Goal: Task Accomplishment & Management: Manage account settings

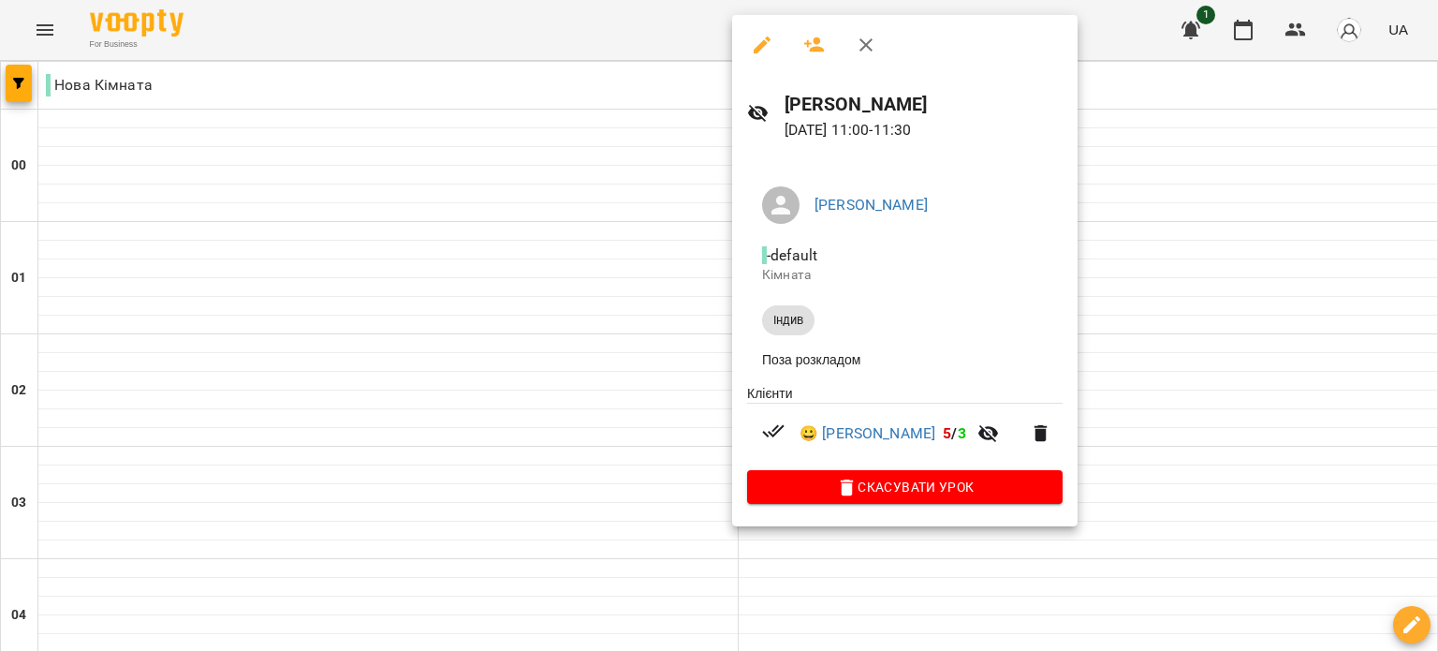
click at [1137, 276] on div at bounding box center [719, 325] width 1438 height 651
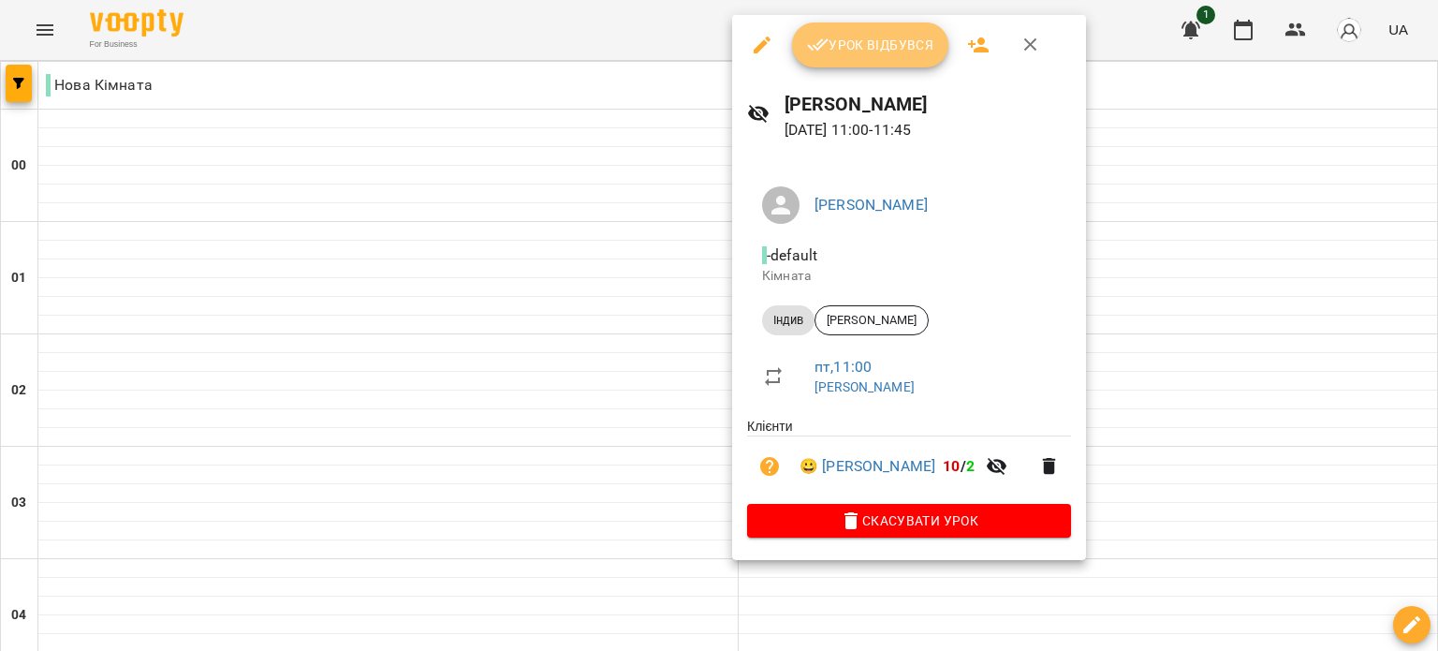
click at [849, 51] on span "Урок відбувся" at bounding box center [870, 45] width 127 height 22
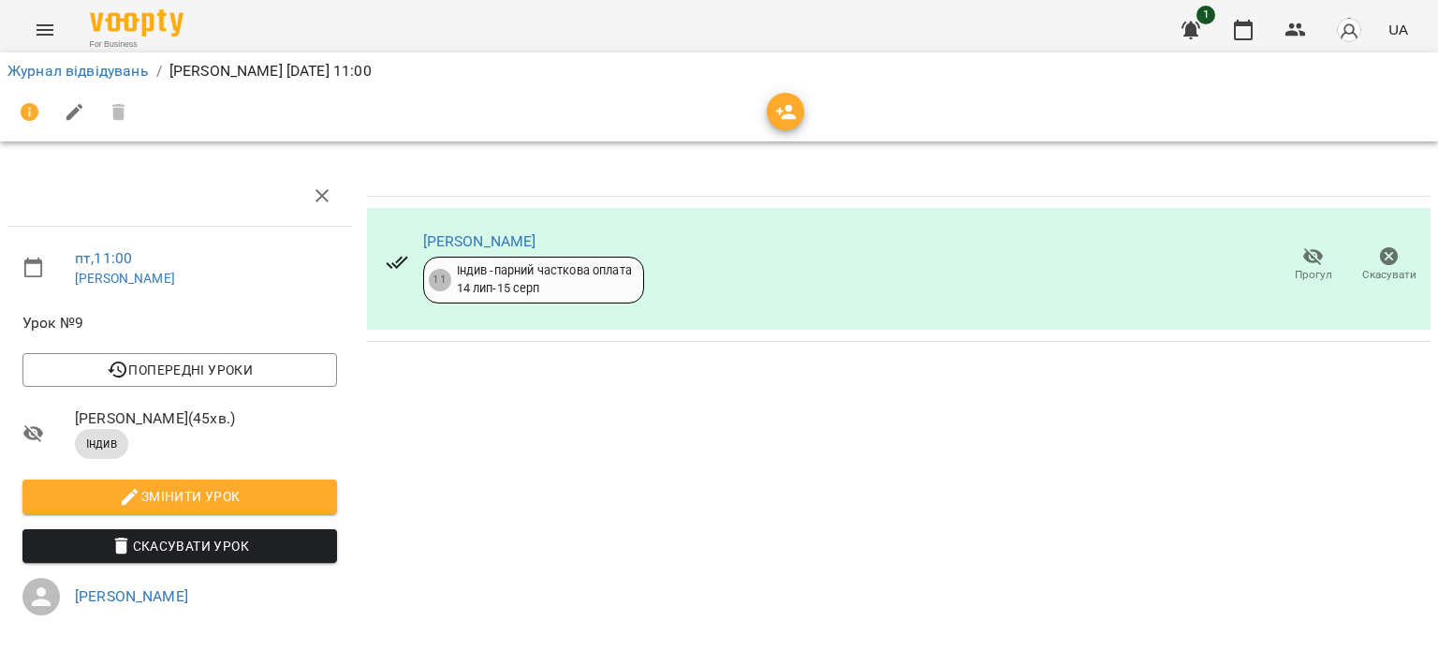
click at [35, 27] on icon "Menu" at bounding box center [45, 30] width 22 height 22
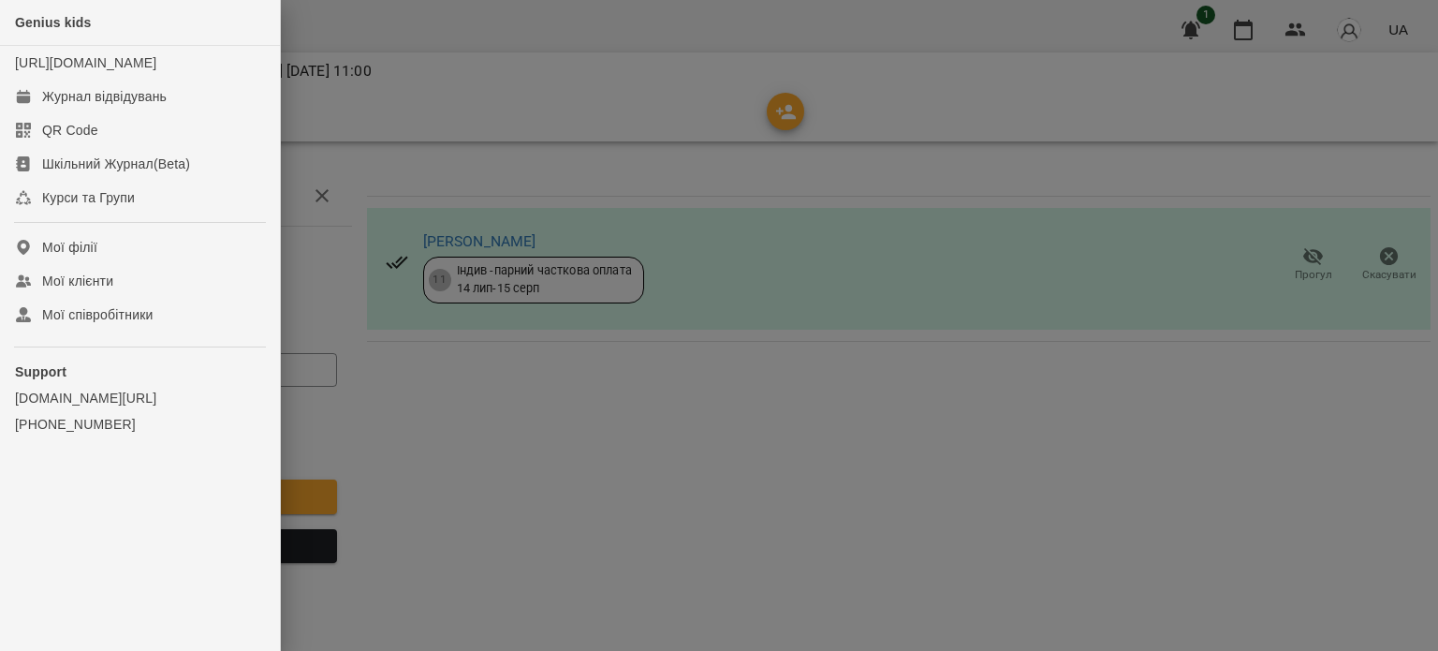
click at [333, 37] on div at bounding box center [719, 325] width 1438 height 651
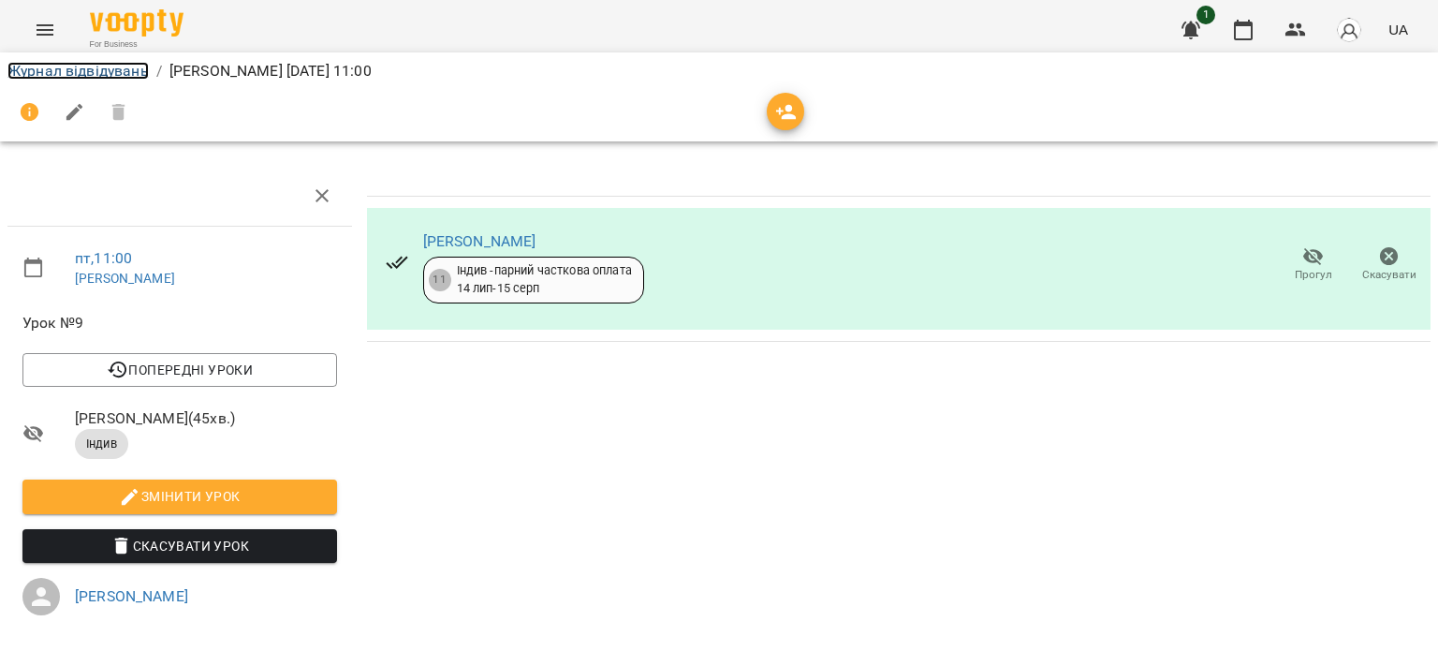
click at [118, 74] on link "Журнал відвідувань" at bounding box center [77, 71] width 141 height 18
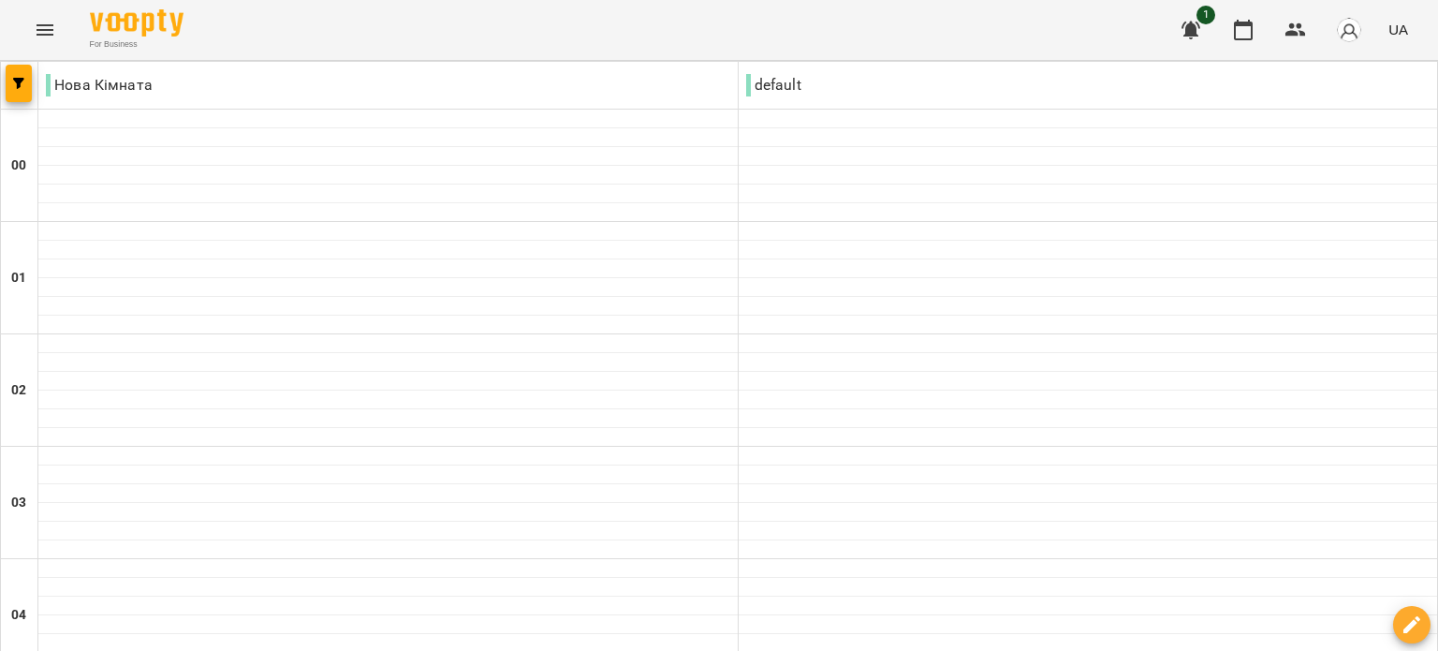
scroll to position [1217, 0]
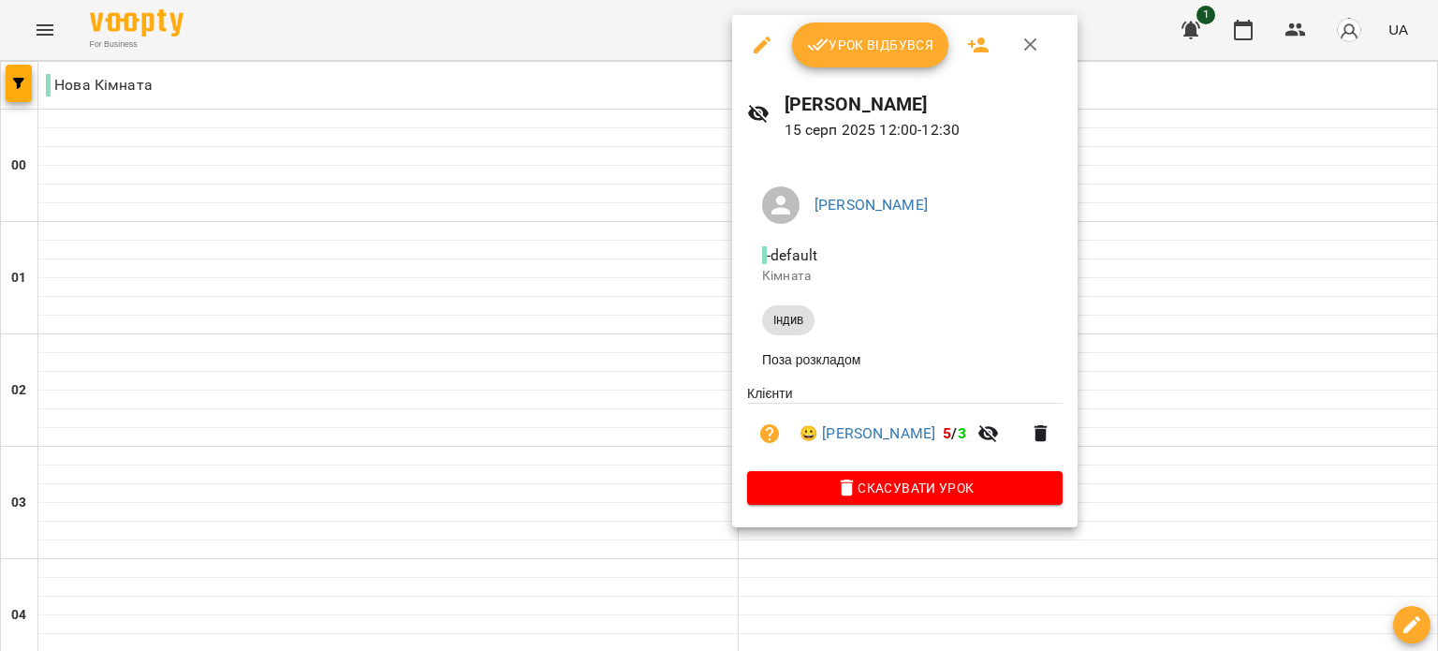
click at [863, 67] on div "Урок відбувся" at bounding box center [904, 45] width 345 height 60
click at [863, 54] on span "Урок відбувся" at bounding box center [870, 45] width 127 height 22
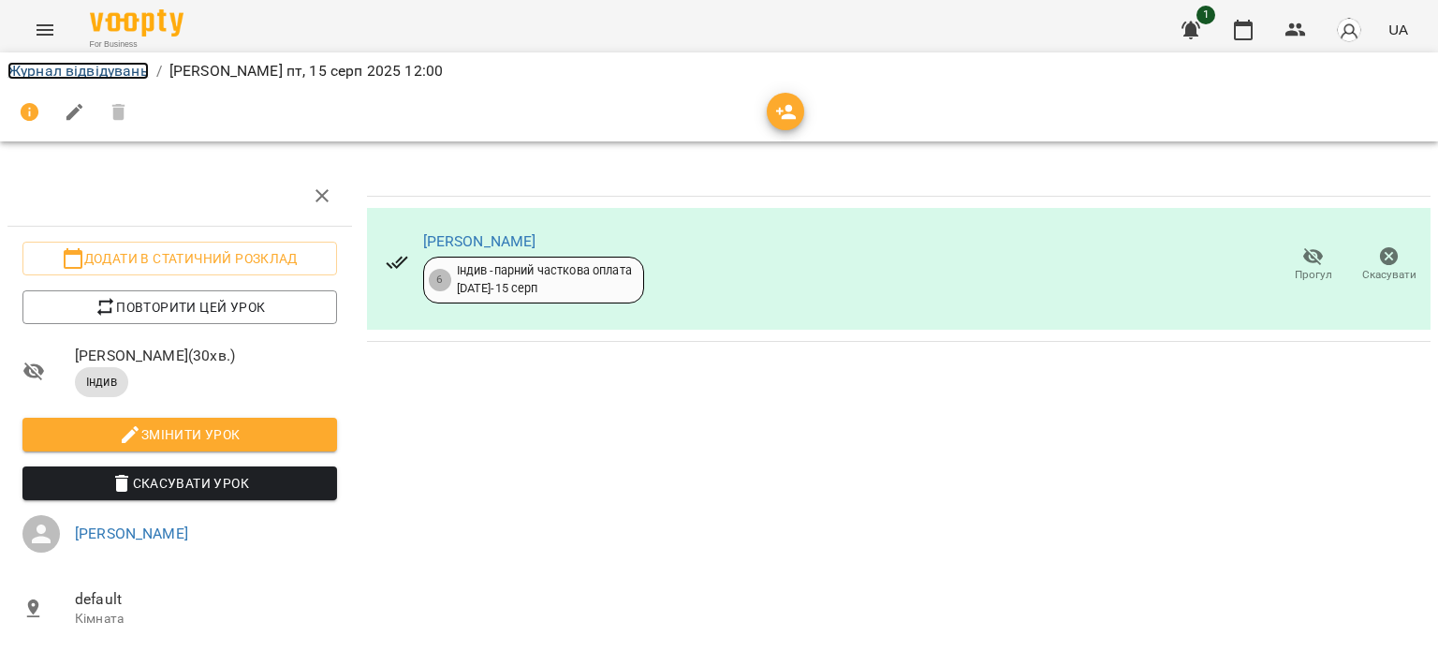
click at [38, 76] on link "Журнал відвідувань" at bounding box center [77, 71] width 141 height 18
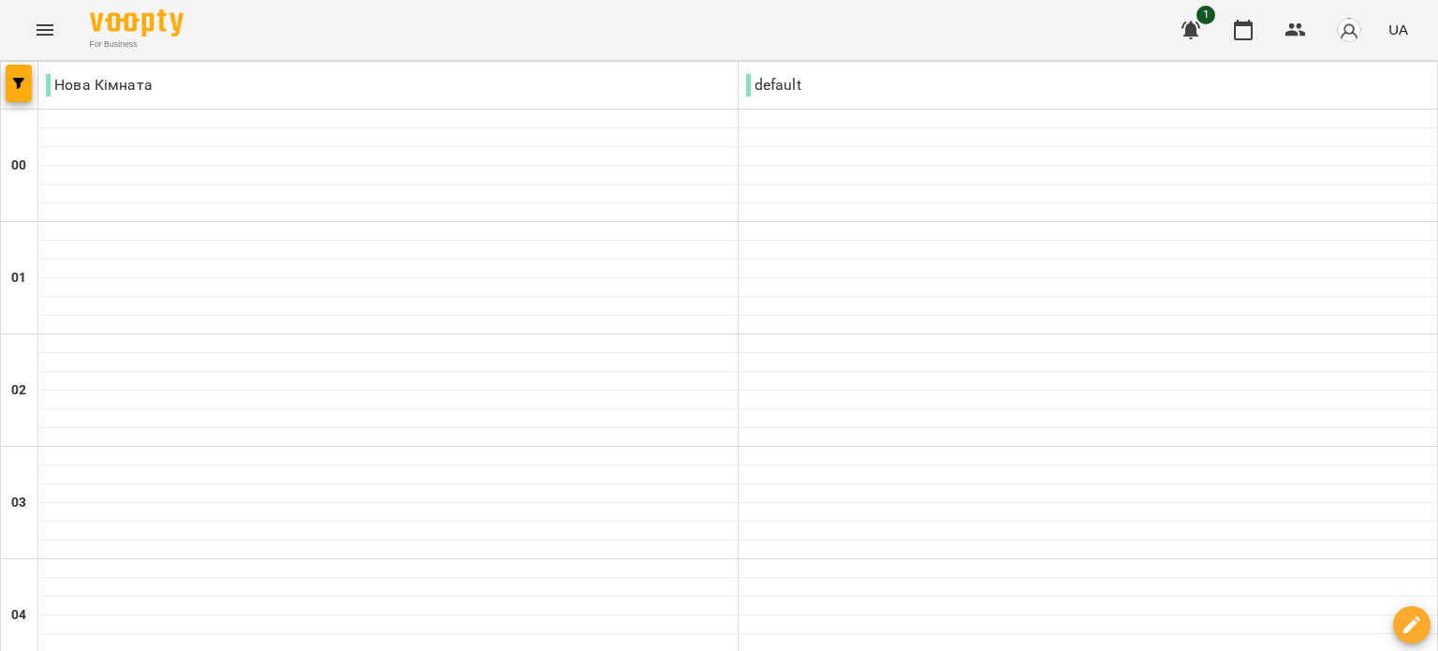
scroll to position [1886, 0]
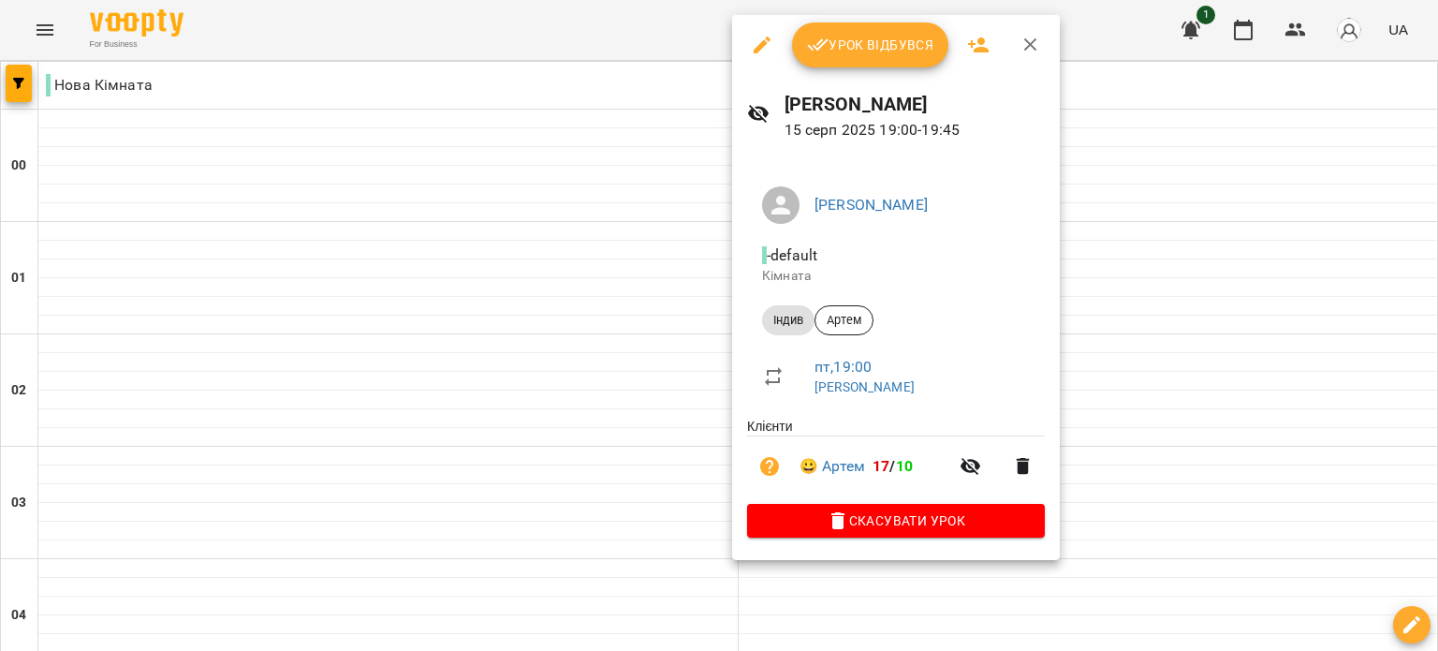
click at [832, 44] on span "Урок відбувся" at bounding box center [870, 45] width 127 height 22
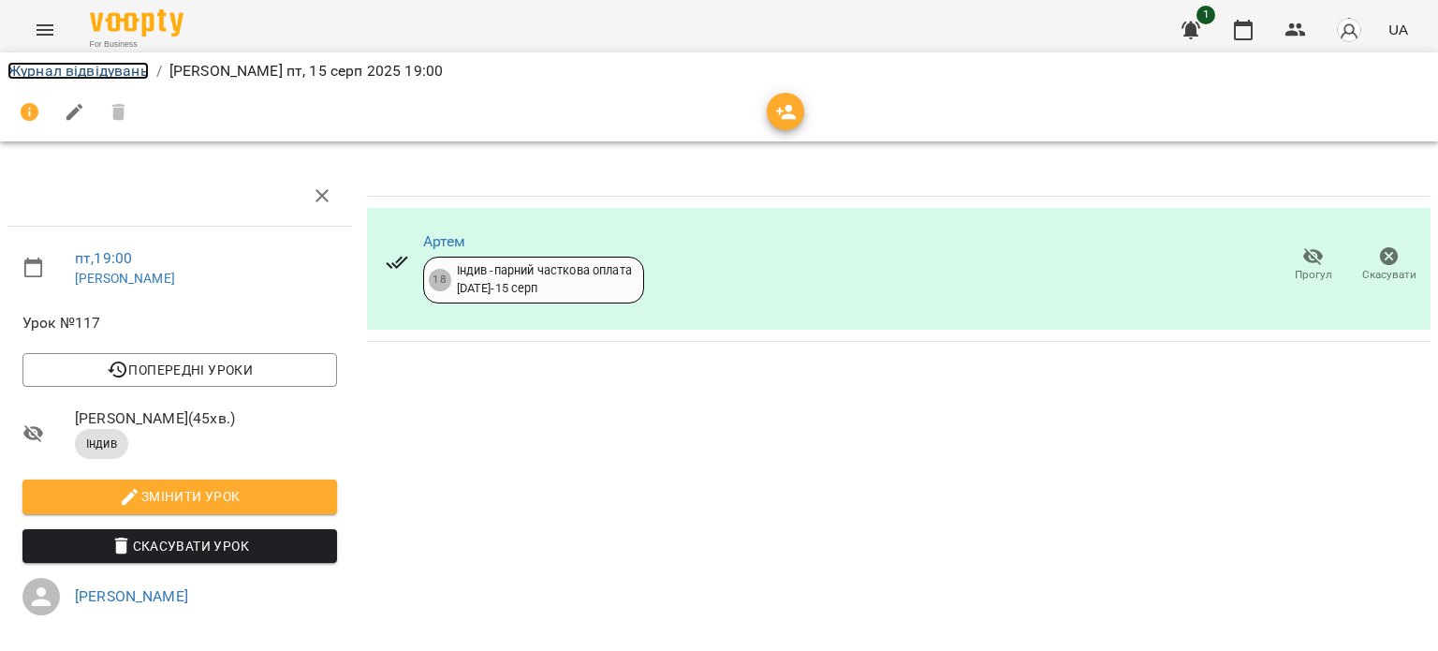
click at [62, 74] on link "Журнал відвідувань" at bounding box center [77, 71] width 141 height 18
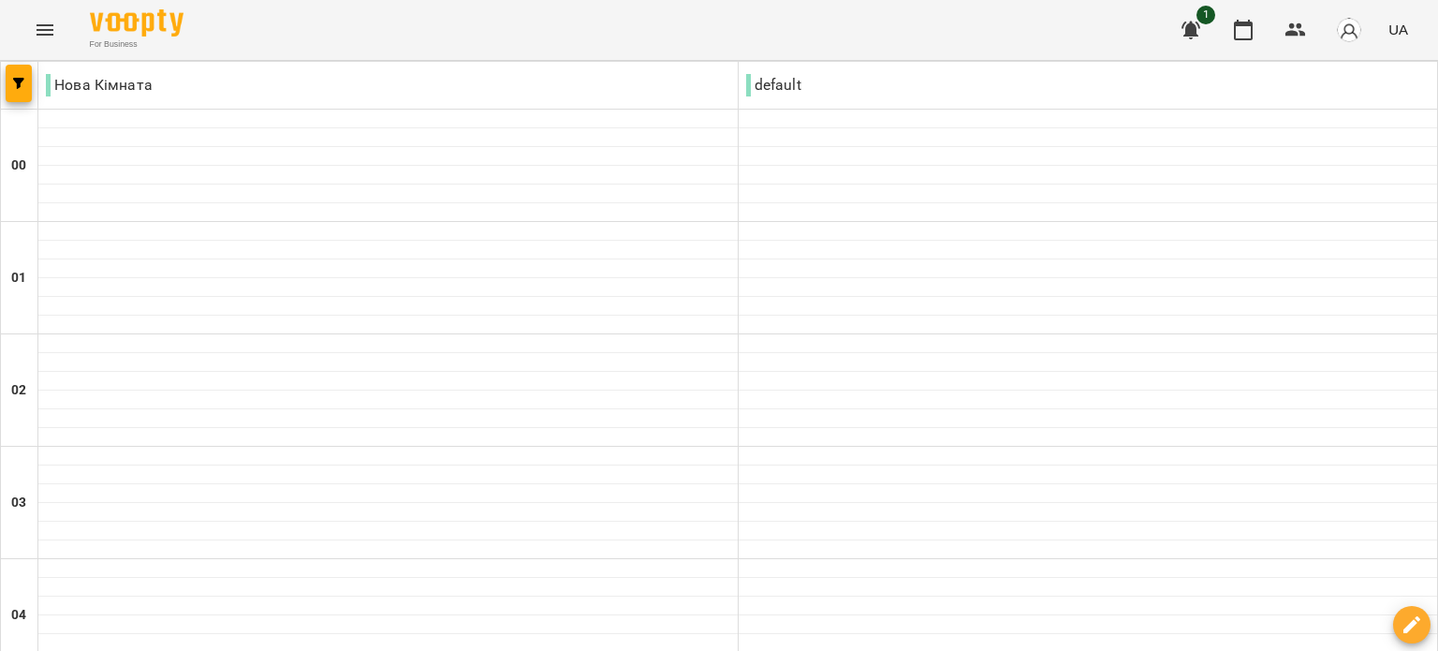
scroll to position [2166, 0]
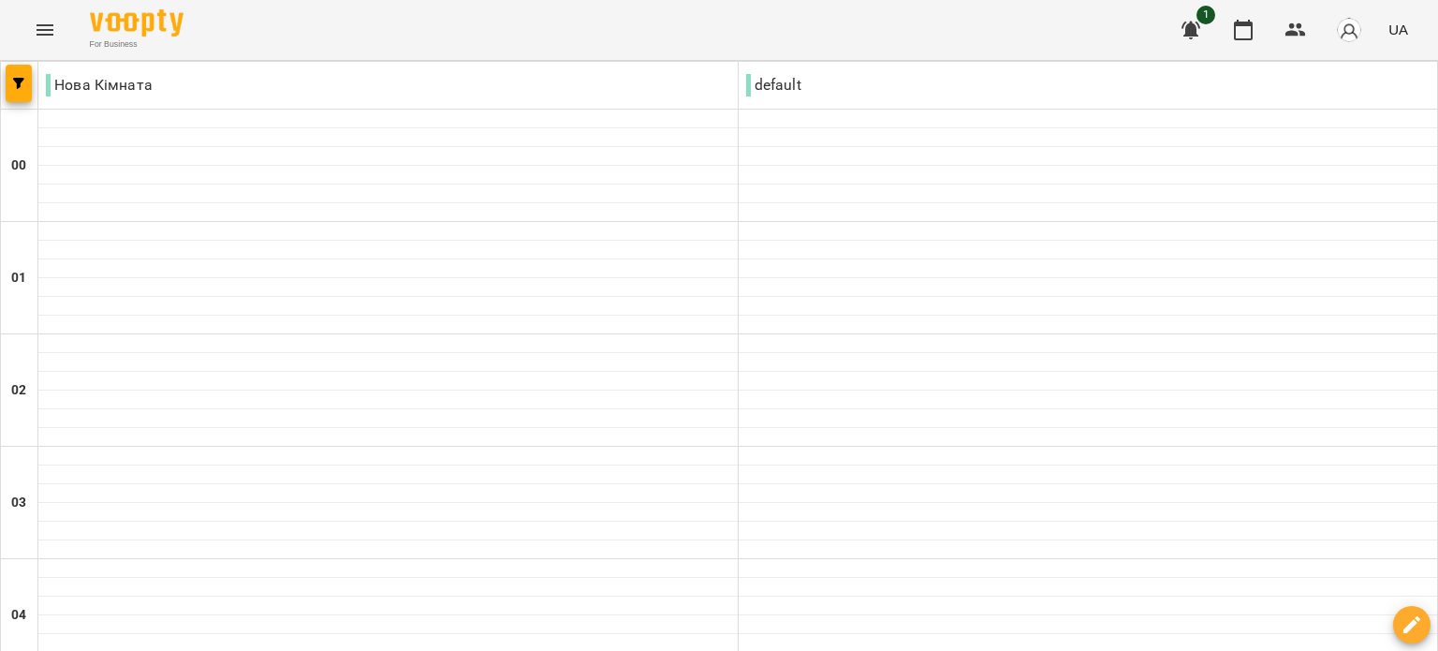
type input "**********"
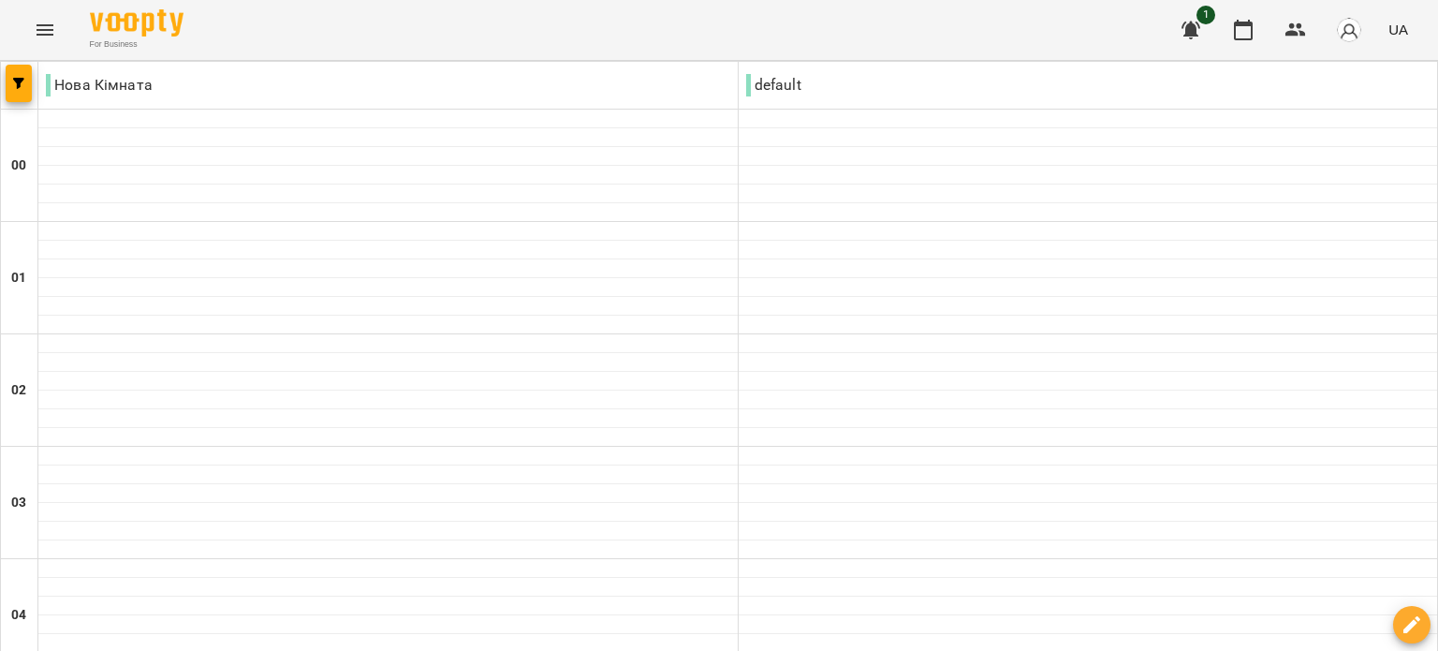
type input "**********"
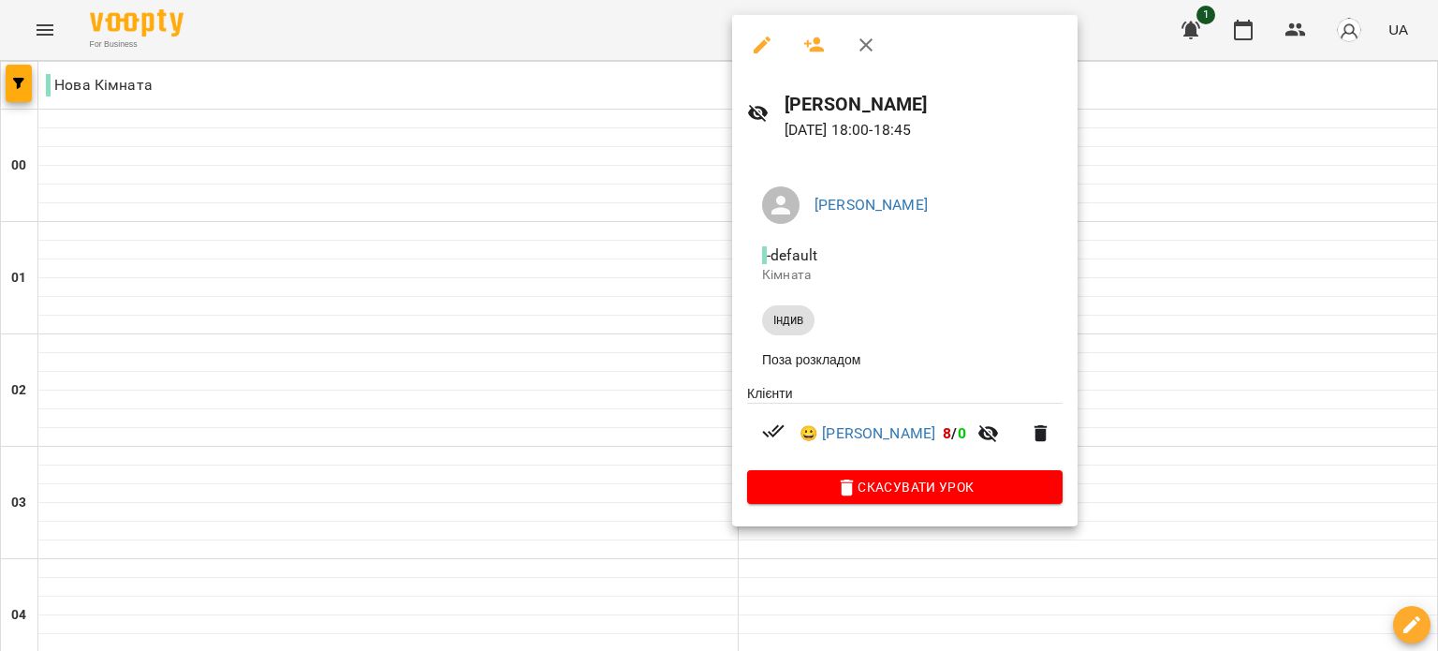
click at [1115, 254] on div at bounding box center [719, 325] width 1438 height 651
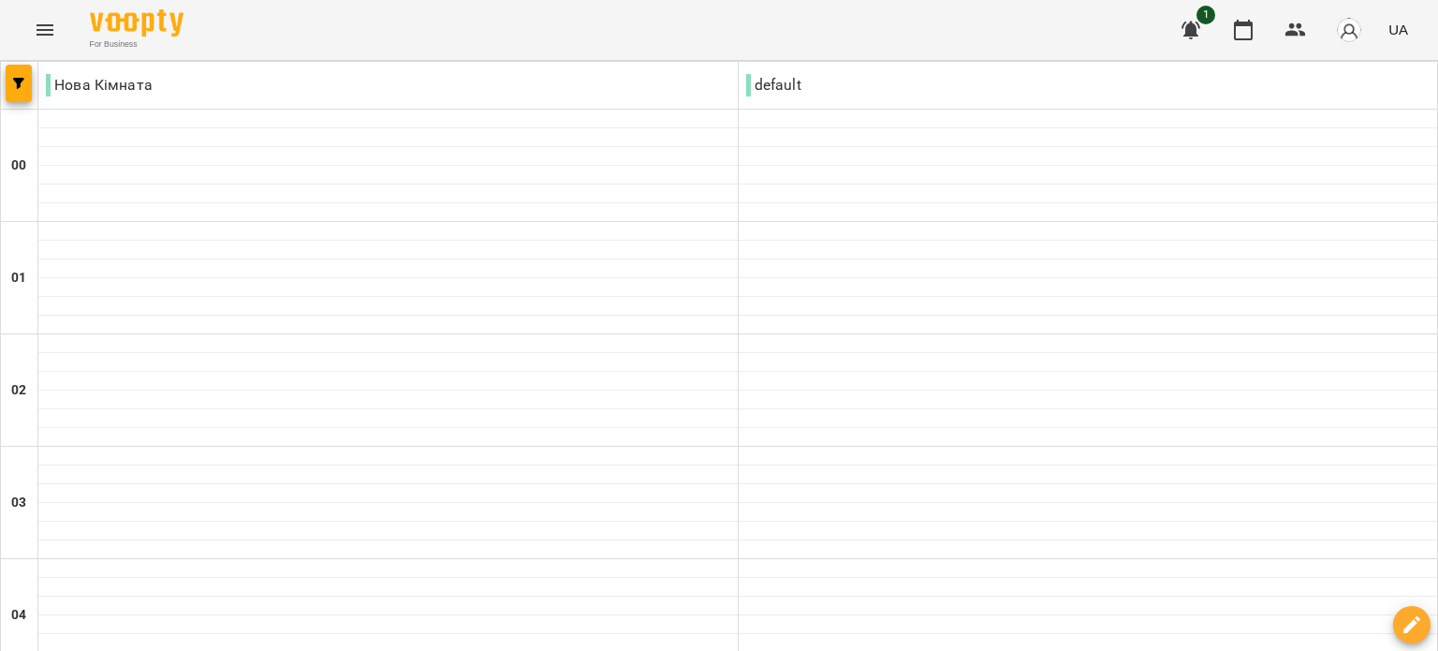
scroll to position [2073, 0]
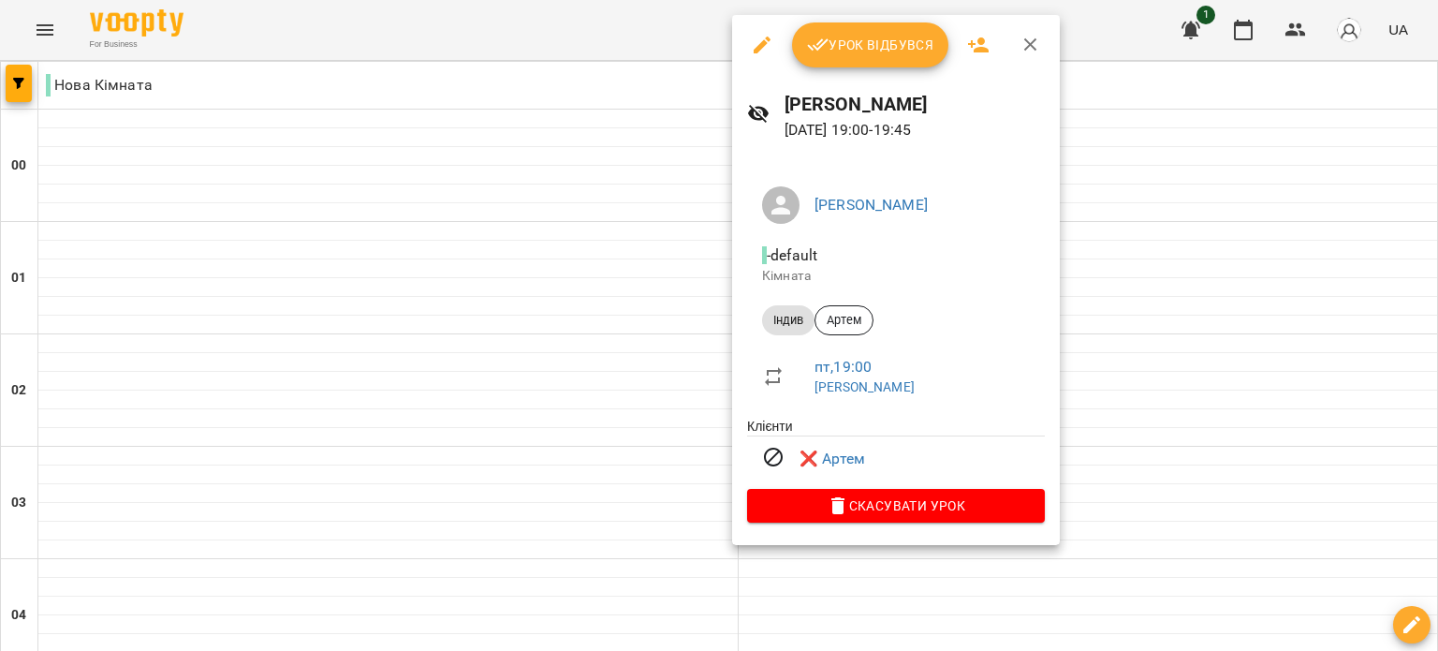
click at [1155, 173] on div at bounding box center [719, 325] width 1438 height 651
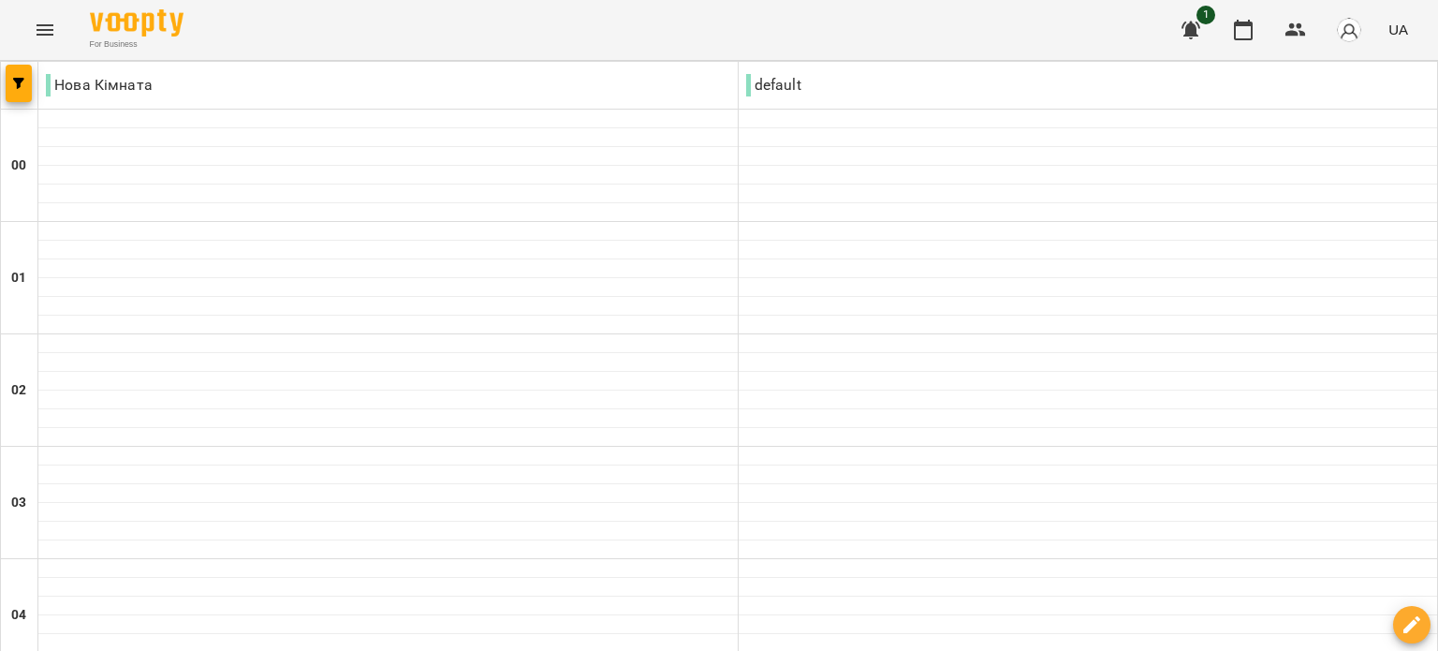
scroll to position [1979, 0]
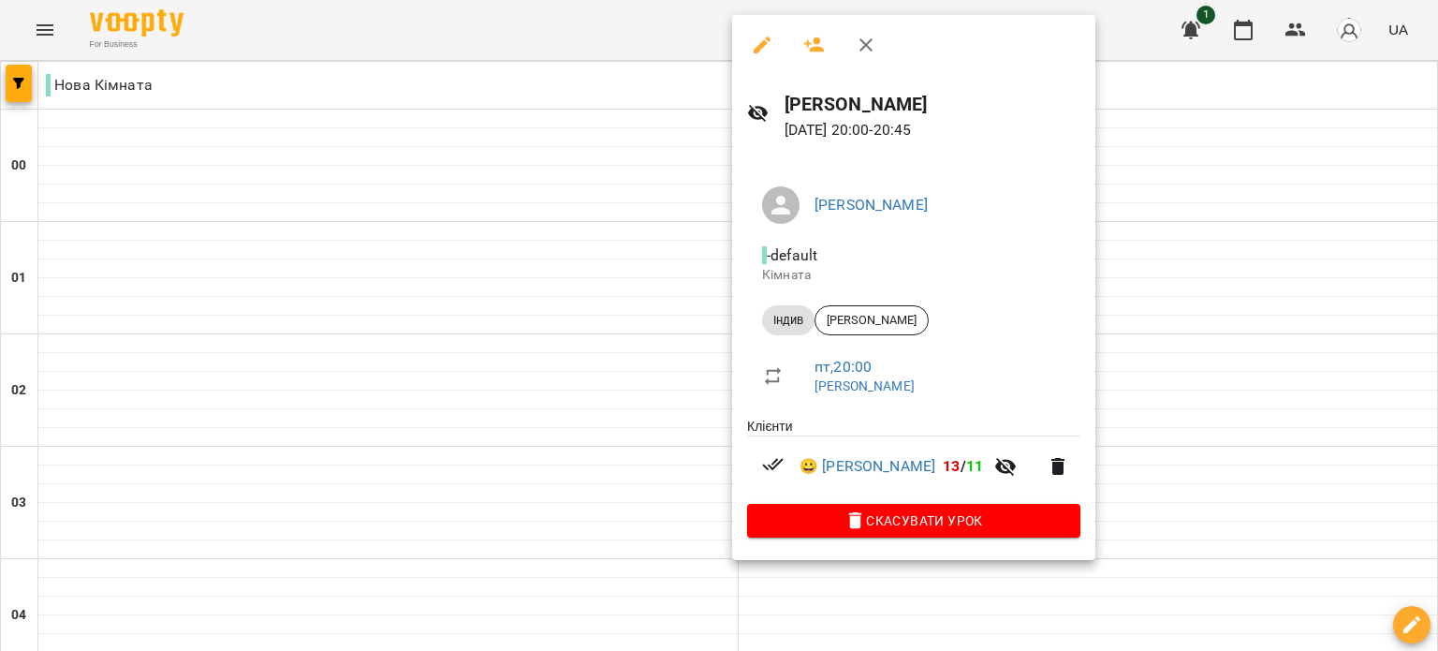
click at [1154, 316] on div at bounding box center [719, 325] width 1438 height 651
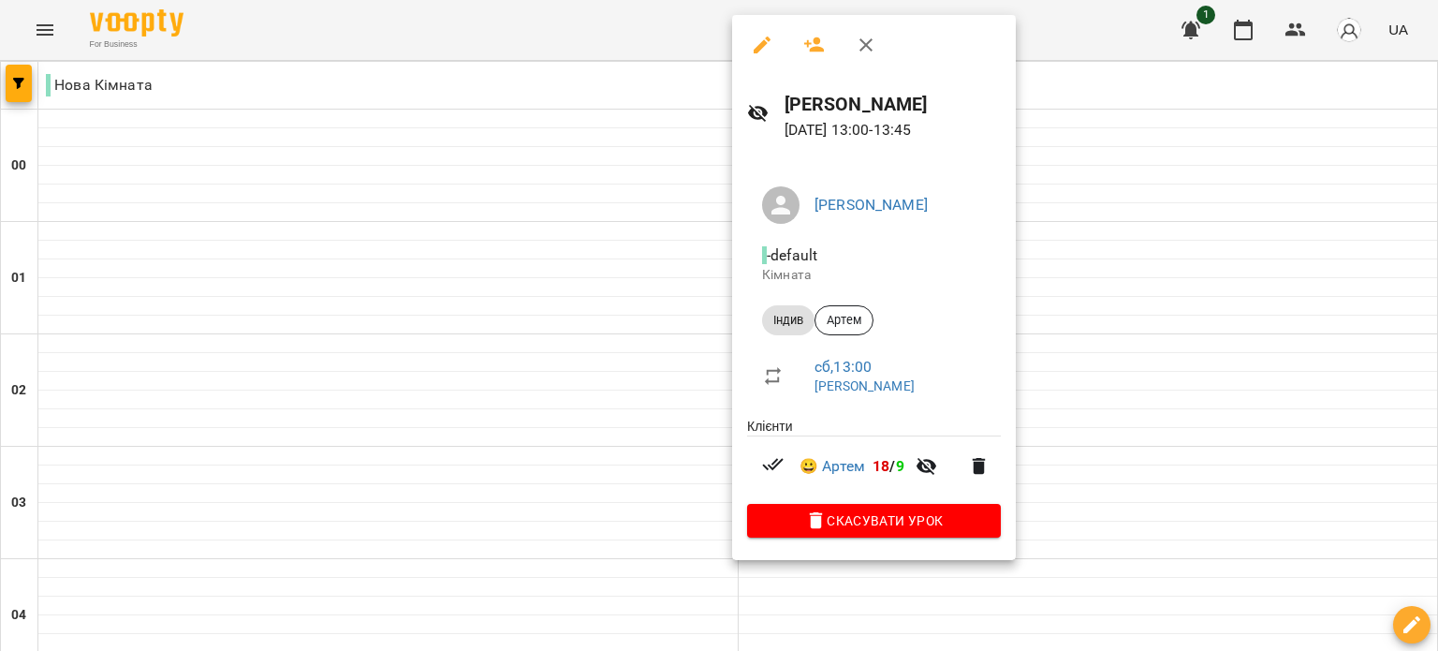
click at [1107, 347] on div at bounding box center [719, 325] width 1438 height 651
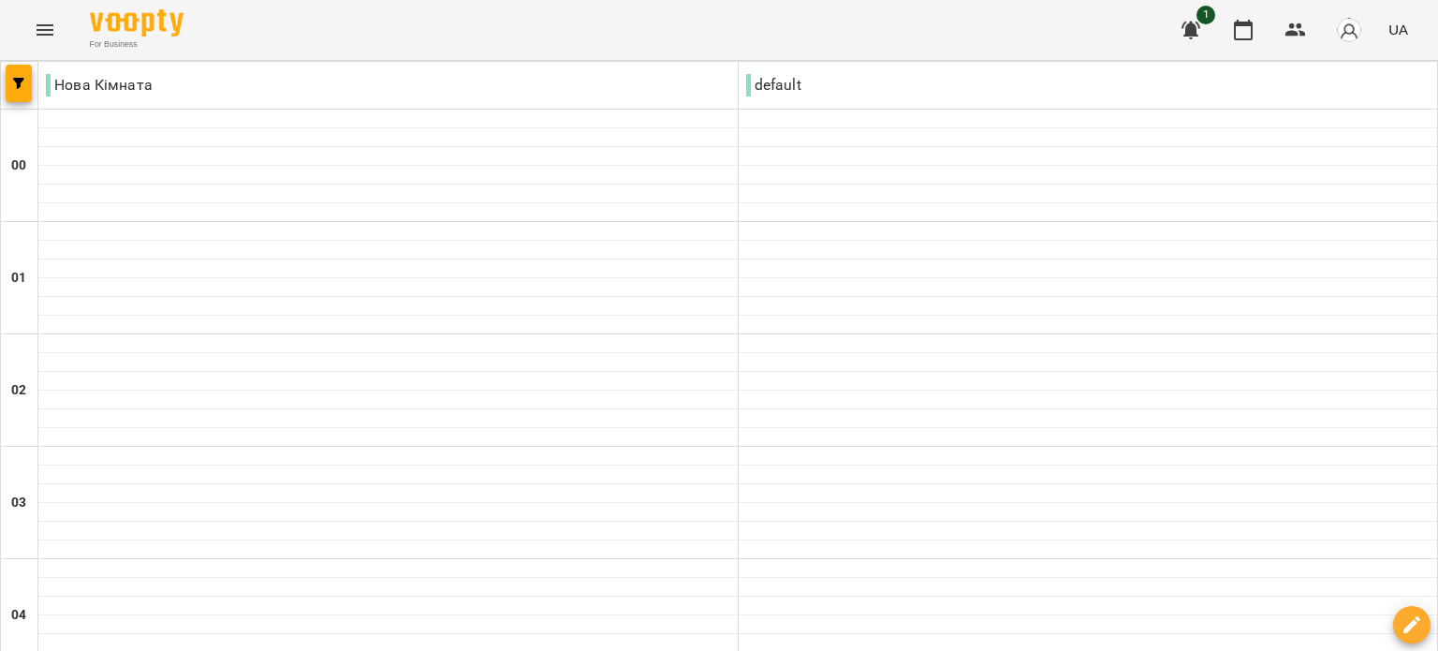
scroll to position [1217, 0]
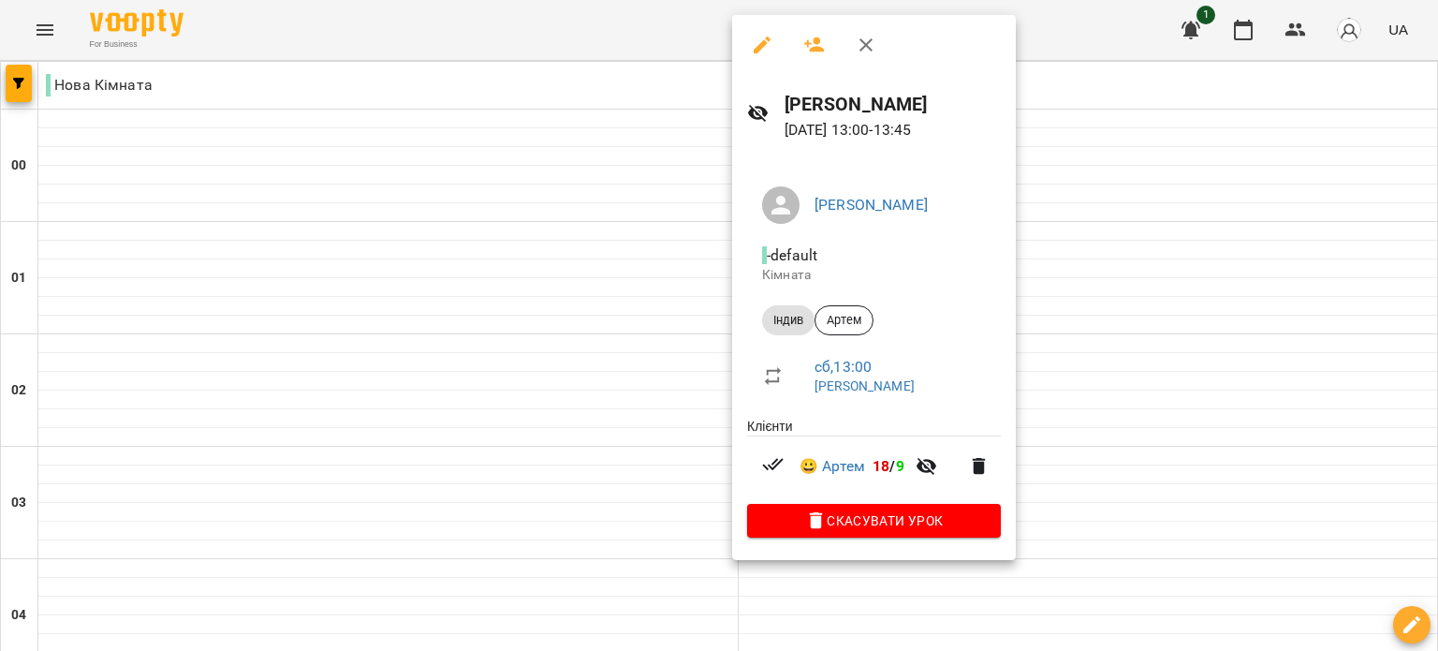
click at [1144, 279] on div at bounding box center [719, 325] width 1438 height 651
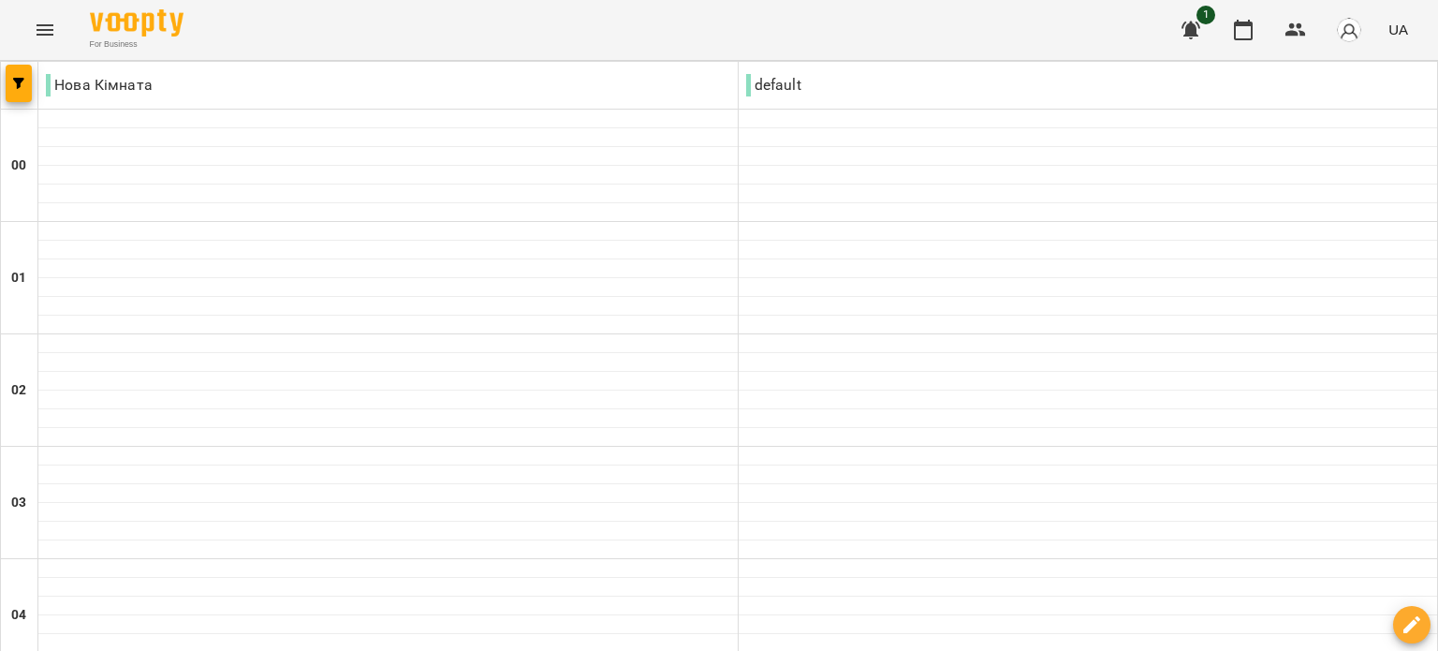
scroll to position [1498, 0]
type input "**********"
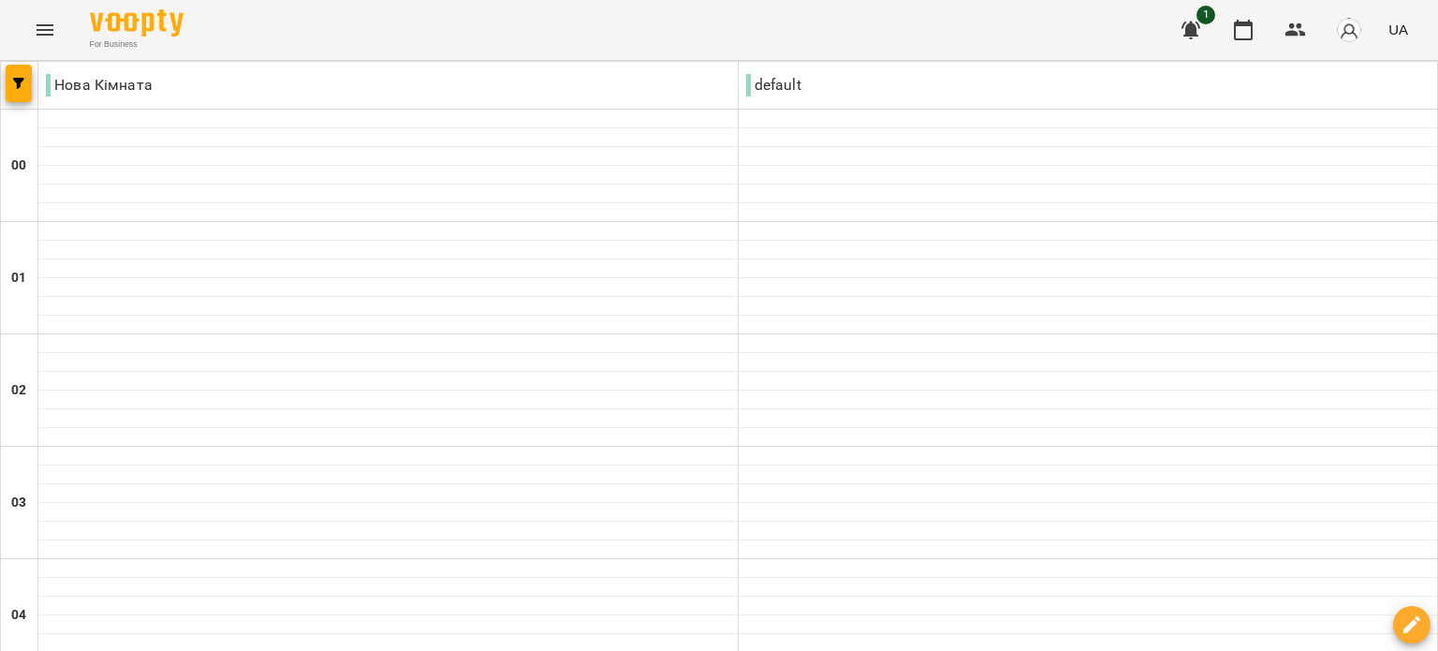
scroll to position [2060, 0]
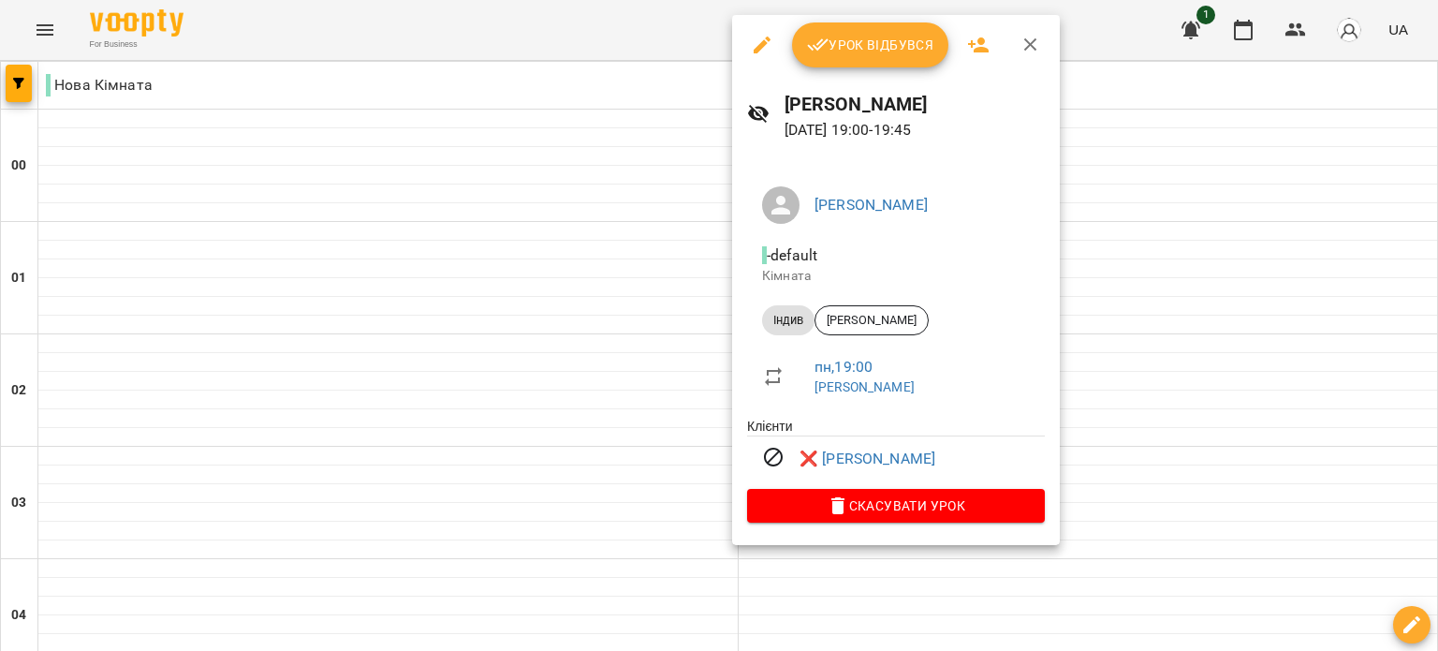
click at [1203, 228] on div at bounding box center [719, 325] width 1438 height 651
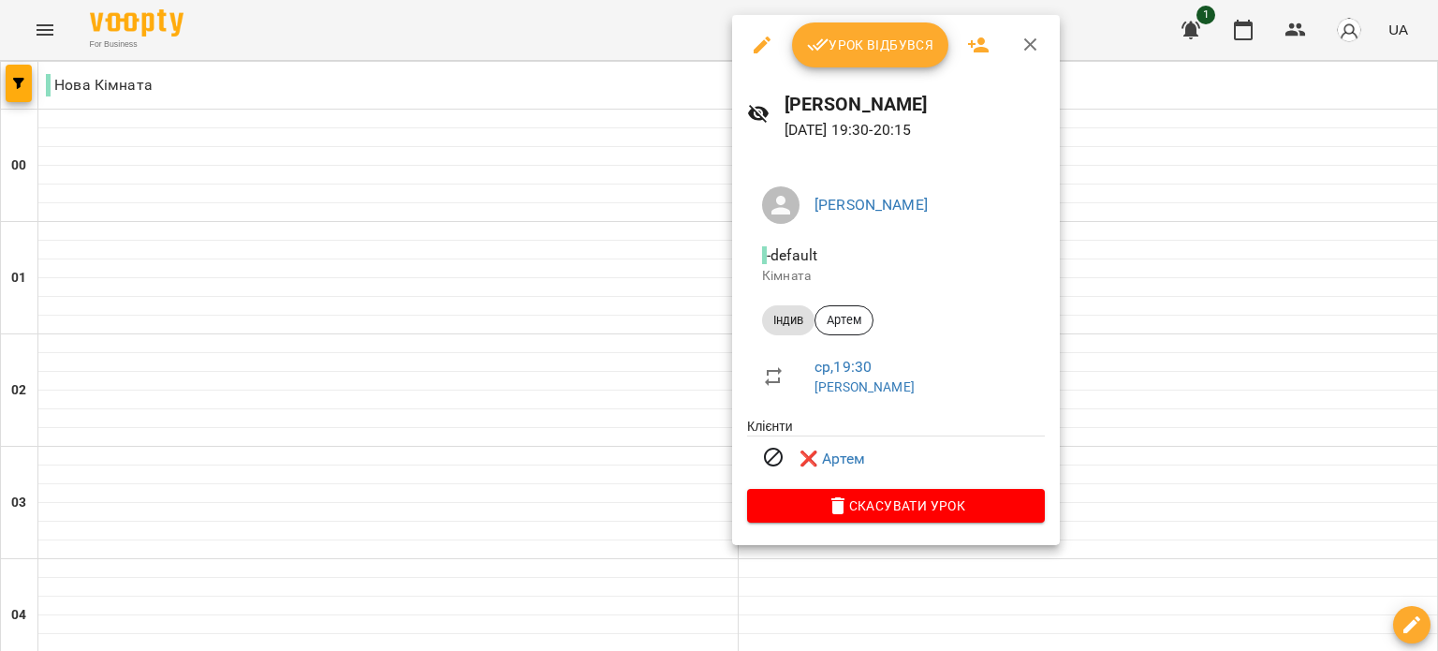
click at [604, 340] on div at bounding box center [719, 325] width 1438 height 651
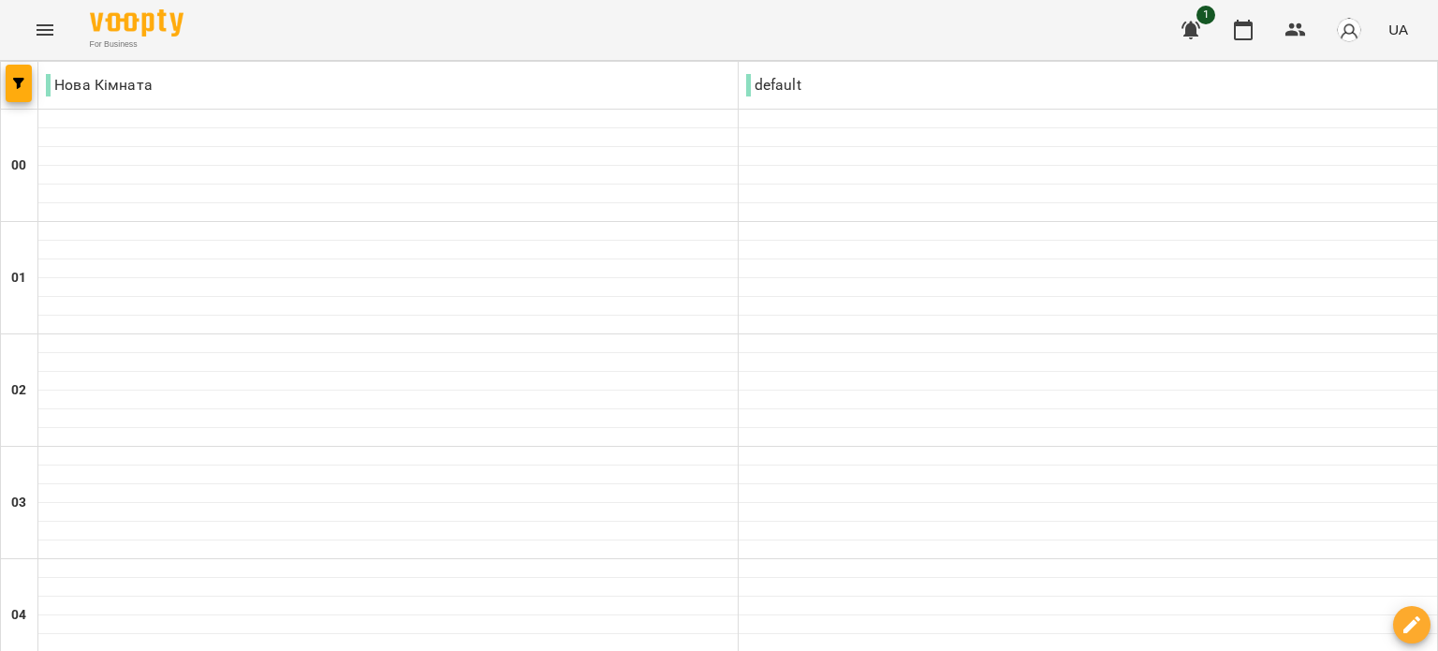
scroll to position [1137, 0]
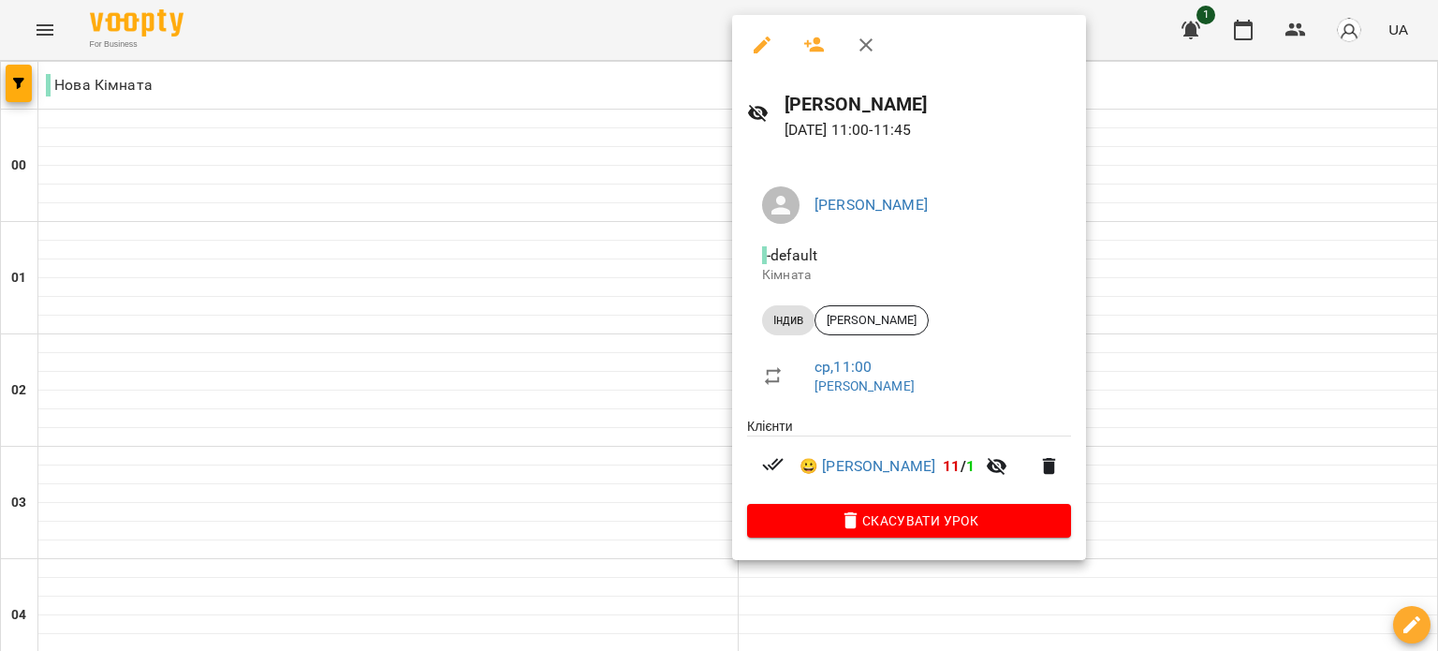
click at [1067, 295] on div at bounding box center [719, 325] width 1438 height 651
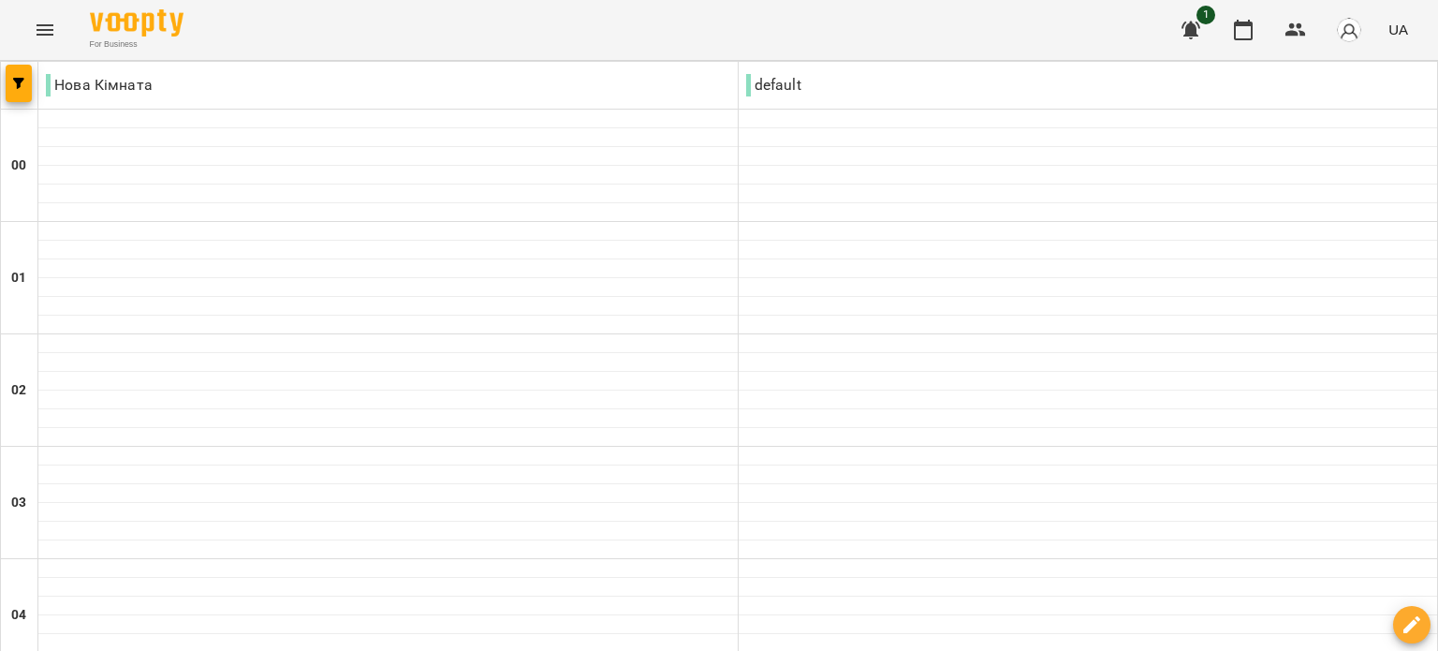
scroll to position [2166, 0]
type input "**********"
